Goal: Task Accomplishment & Management: Manage account settings

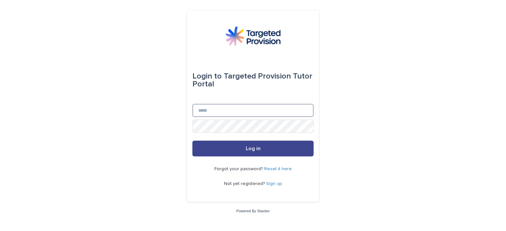
type input "**********"
click at [265, 150] on button "Log in" at bounding box center [252, 149] width 121 height 16
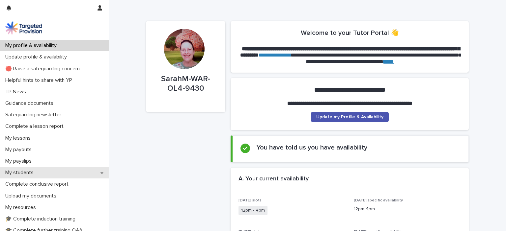
click at [100, 173] on icon at bounding box center [101, 174] width 3 height 2
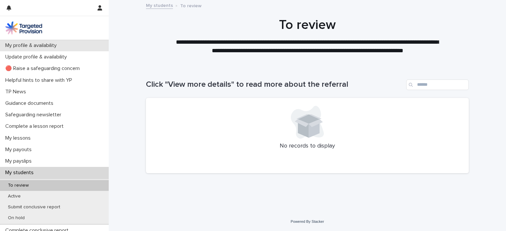
click at [52, 45] on p "My profile & availability" at bounding box center [32, 45] width 59 height 6
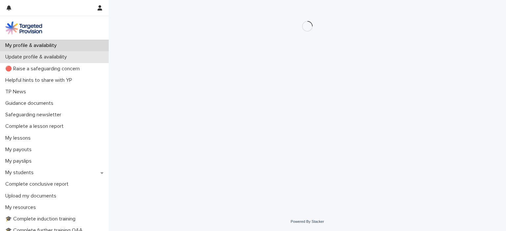
click at [59, 56] on p "Update profile & availability" at bounding box center [37, 57] width 69 height 6
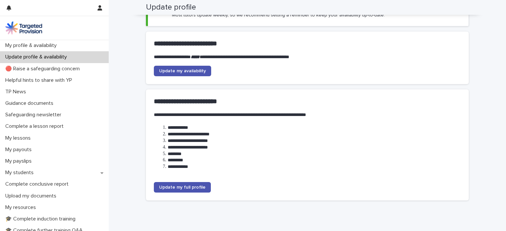
scroll to position [54, 0]
click at [185, 69] on span "Update my availability" at bounding box center [182, 70] width 47 height 5
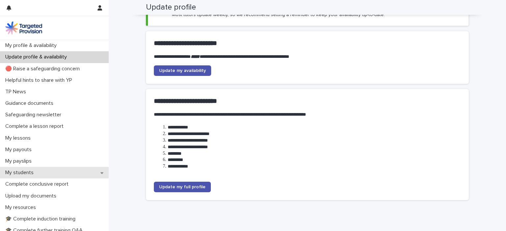
click at [100, 172] on icon at bounding box center [101, 173] width 3 height 5
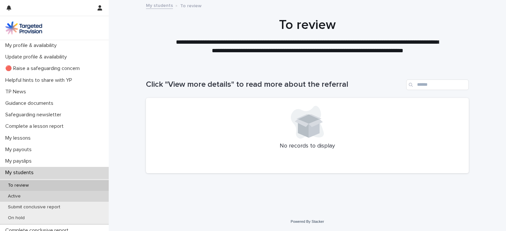
click at [16, 198] on p "Active" at bounding box center [14, 197] width 23 height 6
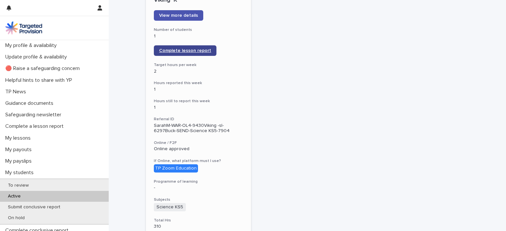
scroll to position [110, 0]
click at [188, 48] on span "Complete lesson report" at bounding box center [185, 50] width 52 height 5
